Goal: Task Accomplishment & Management: Complete application form

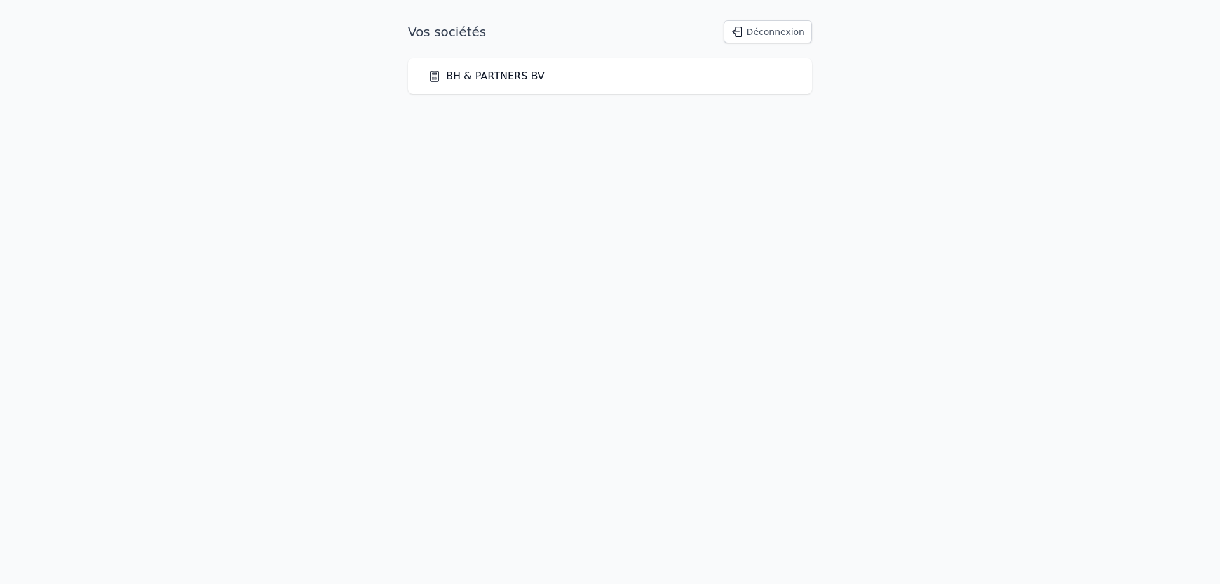
click at [530, 74] on link "BH & PARTNERS BV" at bounding box center [486, 76] width 116 height 15
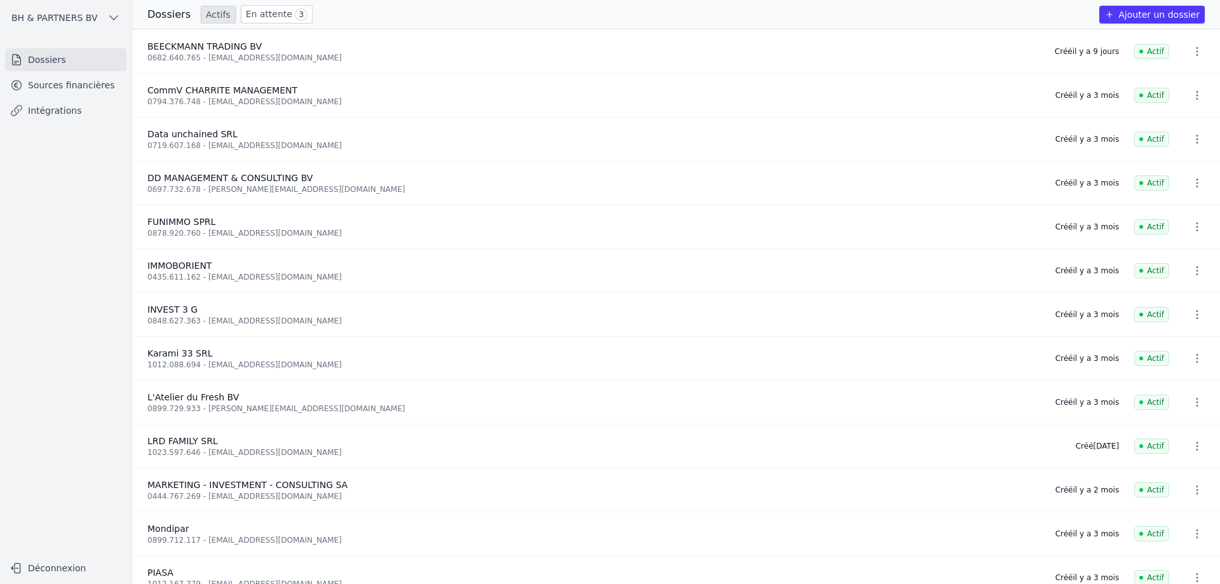
click at [1141, 20] on button "Ajouter un dossier" at bounding box center [1151, 15] width 105 height 18
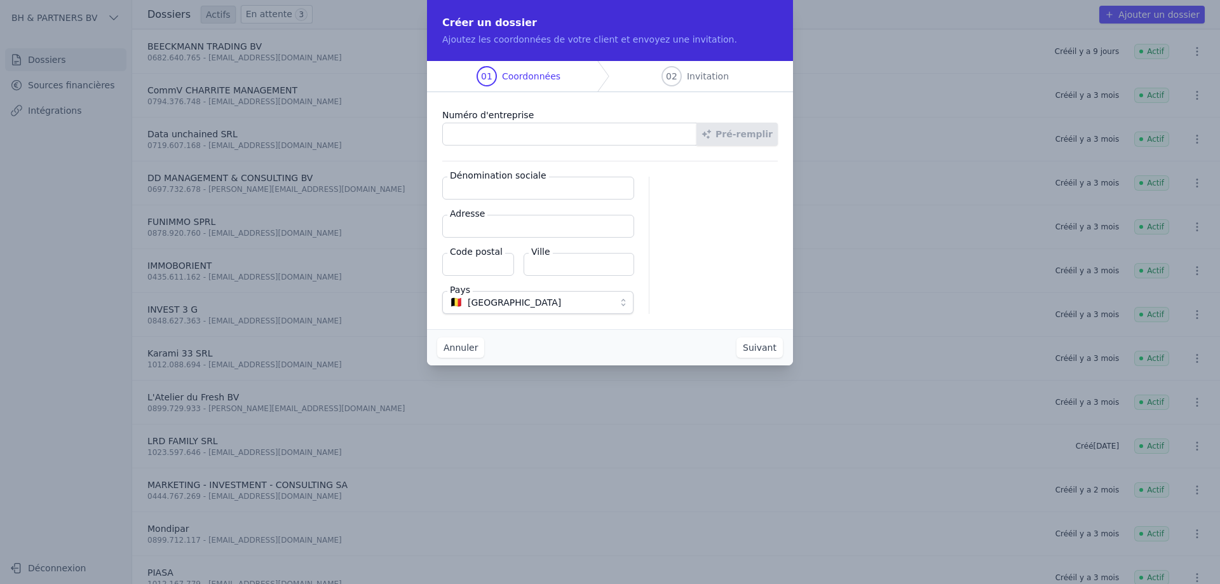
click at [463, 137] on input "Numéro d'entreprise" at bounding box center [569, 134] width 255 height 23
type input "0766.932.676"
click at [742, 140] on button "Pré-remplir" at bounding box center [736, 134] width 81 height 23
type input "I&Y INVESTMENT BV"
type input "[STREET_ADDRESS]"
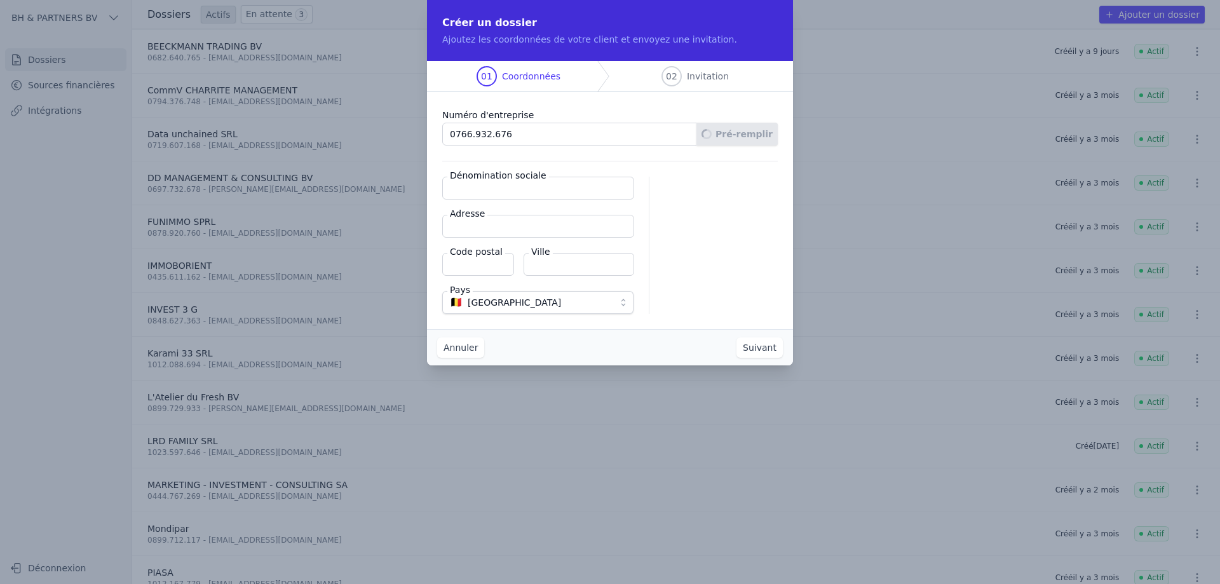
type input "9000"
type input "Gent"
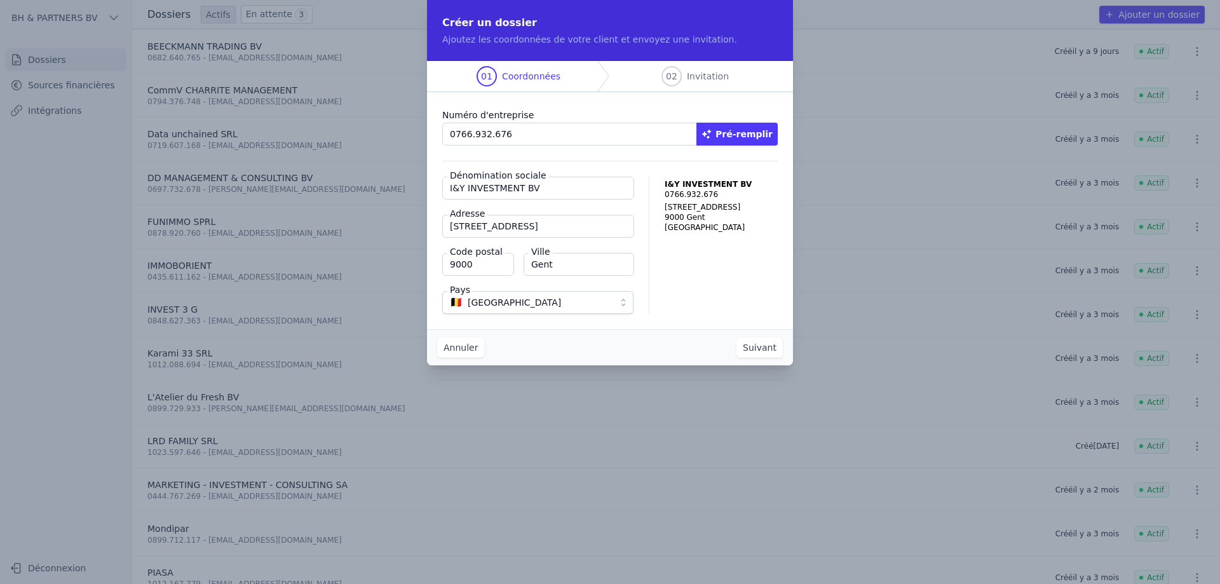
click at [754, 348] on button "Suivant" at bounding box center [760, 347] width 46 height 20
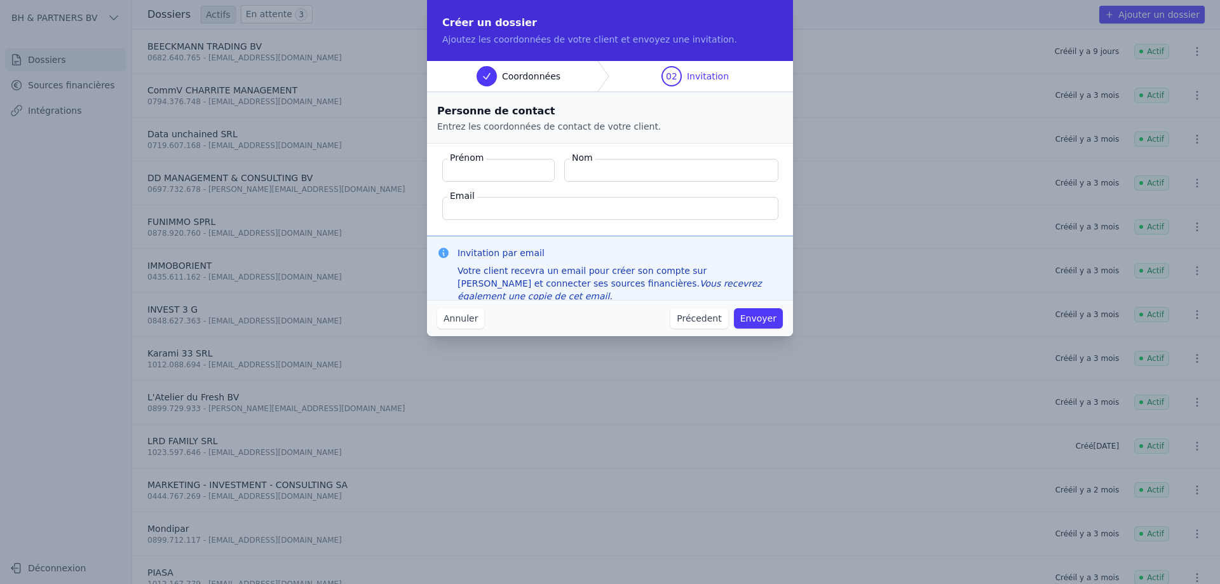
click at [531, 207] on input "Email" at bounding box center [610, 208] width 336 height 23
paste input "[EMAIL_ADDRESS][DOMAIN_NAME]"
type input "[EMAIL_ADDRESS][DOMAIN_NAME]"
click at [512, 167] on input "Prénom" at bounding box center [498, 170] width 112 height 23
paste input "[PERSON_NAME]"
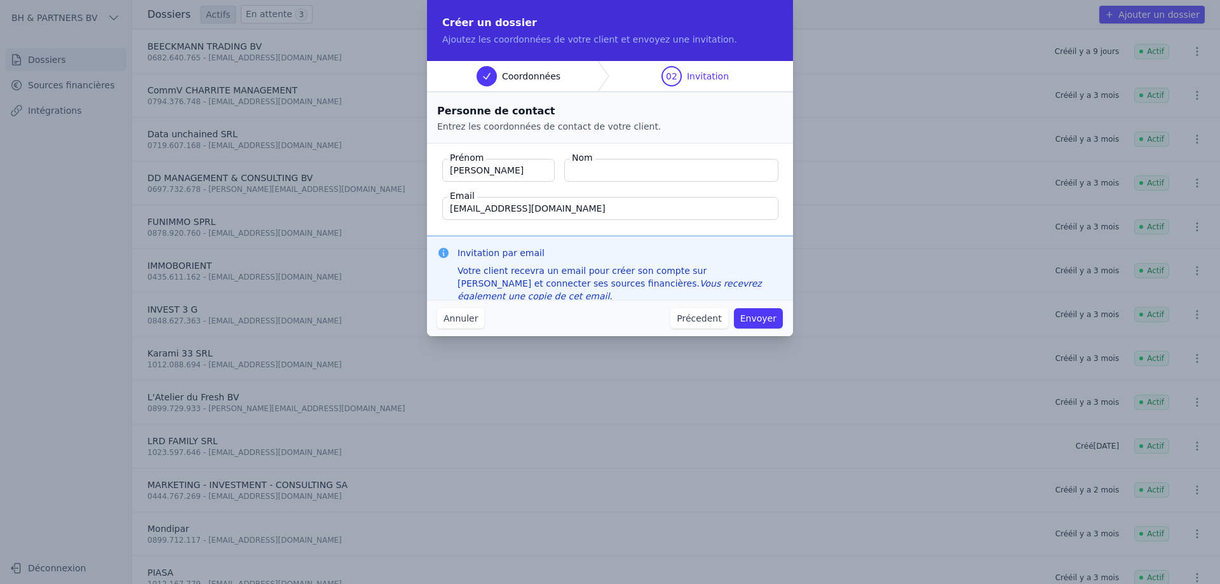
type input "[PERSON_NAME]"
click at [620, 175] on input "Nom" at bounding box center [671, 170] width 214 height 23
type input "Zenner"
click at [513, 181] on input "[PERSON_NAME]" at bounding box center [498, 170] width 112 height 23
type input "Ibo"
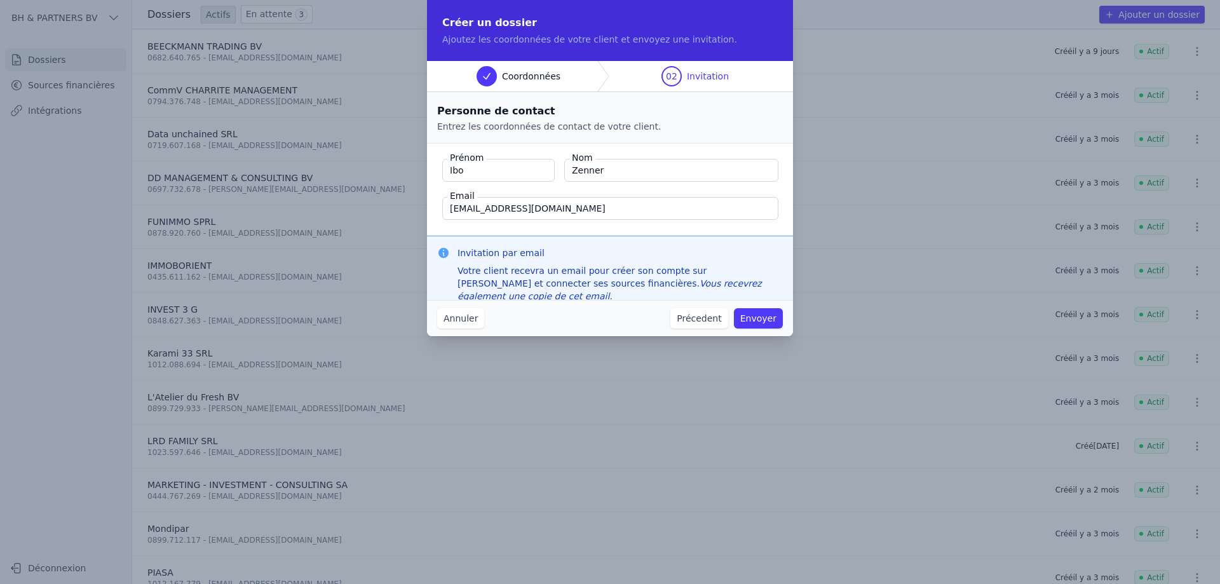
click at [759, 319] on button "Envoyer" at bounding box center [758, 318] width 49 height 20
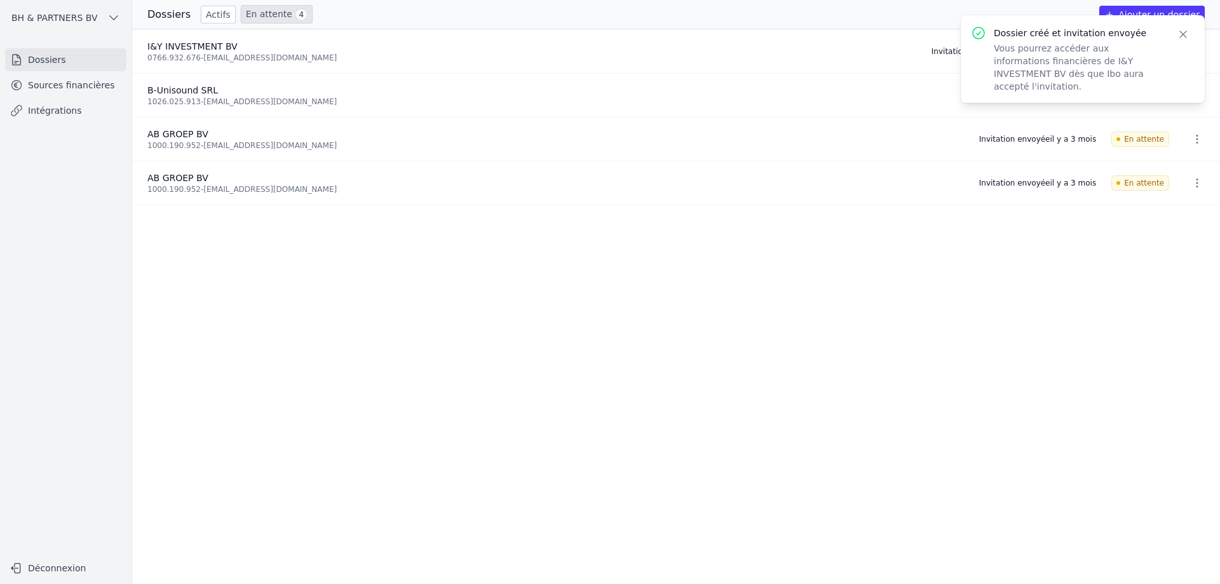
click at [718, 408] on ul "I&Y INVESTMENT BV 0766.932.676 - [EMAIL_ADDRESS][DOMAIN_NAME] Invitation envoyé…" at bounding box center [676, 306] width 1088 height 555
click at [1184, 32] on icon "button" at bounding box center [1183, 34] width 13 height 13
